Goal: Information Seeking & Learning: Check status

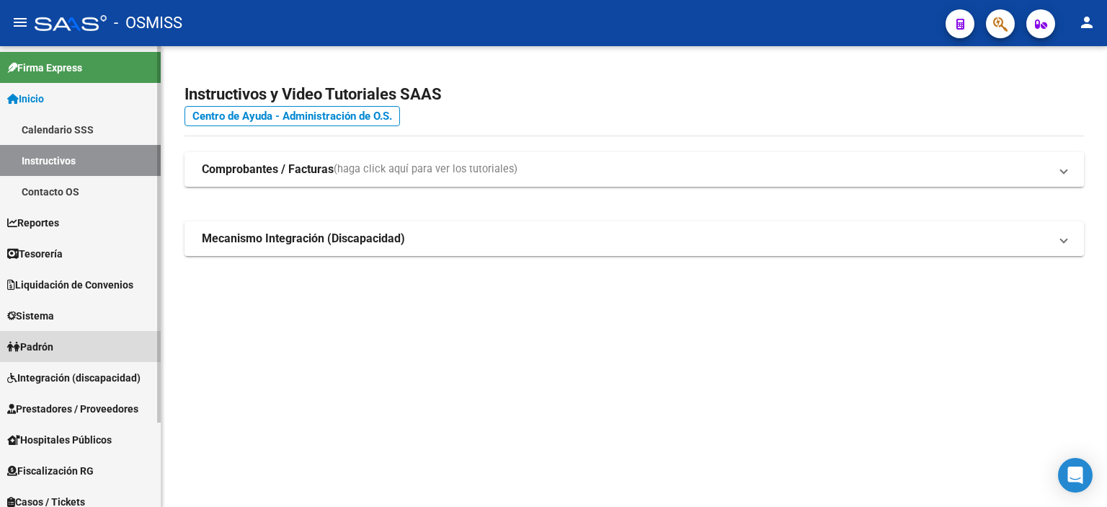
click at [53, 347] on span "Padrón" at bounding box center [30, 347] width 46 height 16
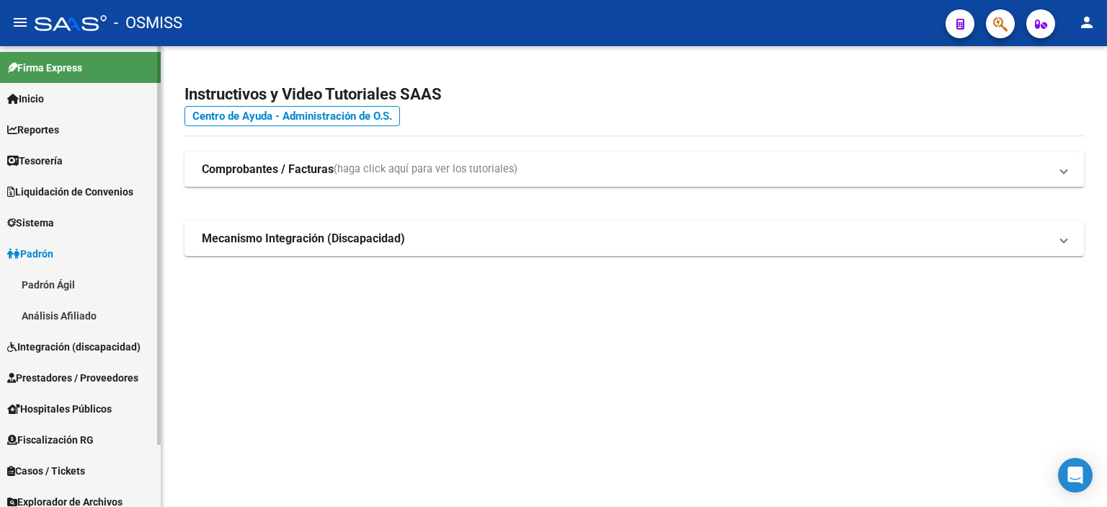
click at [82, 288] on link "Padrón Ágil" at bounding box center [80, 284] width 161 height 31
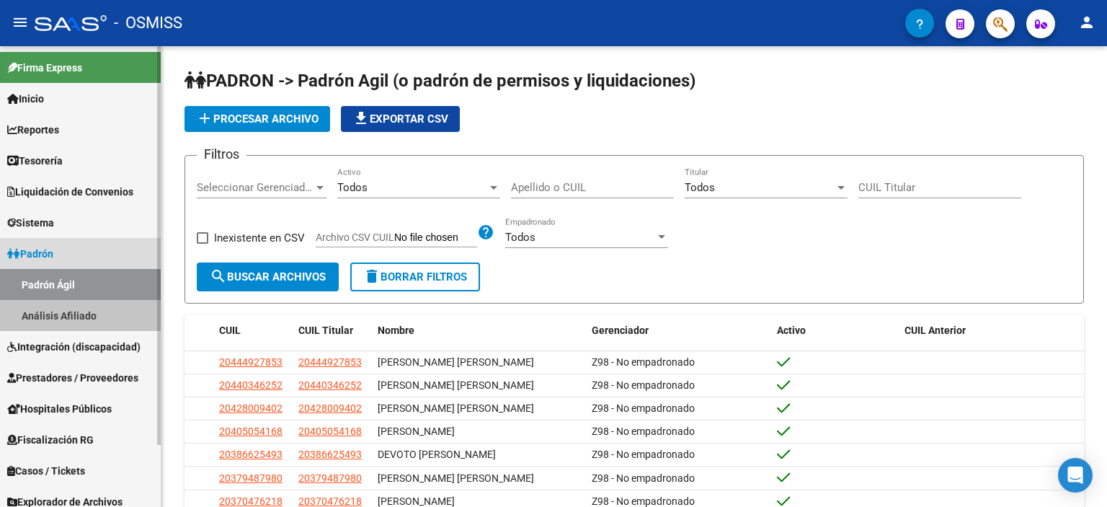
click at [75, 314] on link "Análisis Afiliado" at bounding box center [80, 315] width 161 height 31
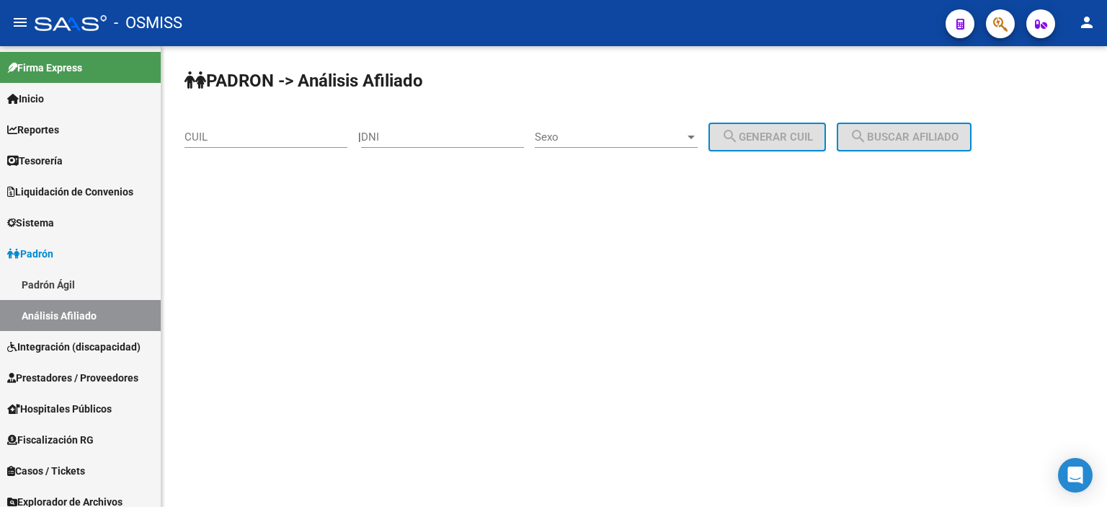
click at [449, 132] on input "DNI" at bounding box center [442, 136] width 163 height 13
click at [435, 136] on input "355632490" at bounding box center [442, 136] width 163 height 13
click at [639, 129] on div "Sexo Sexo" at bounding box center [616, 132] width 163 height 31
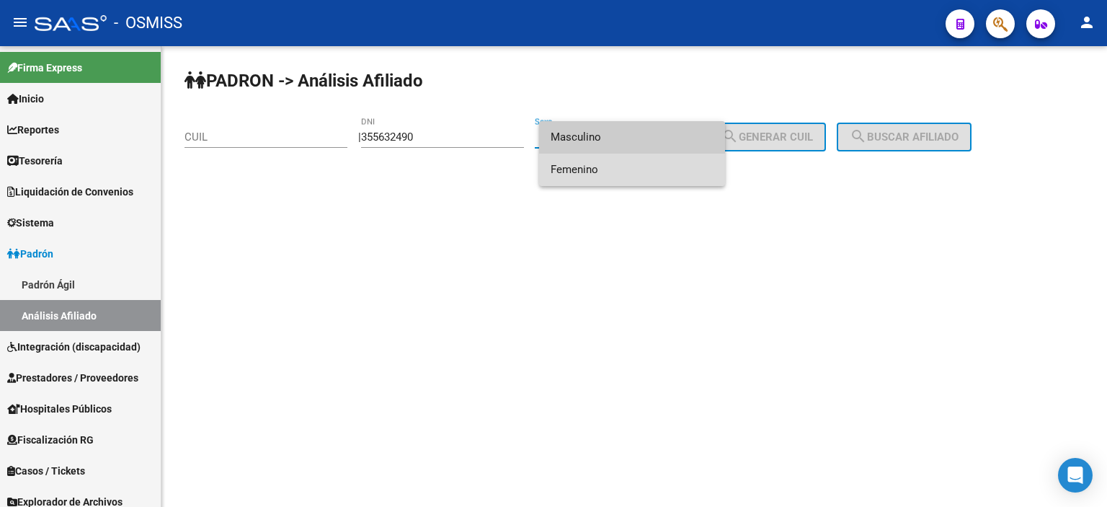
click at [639, 164] on span "Femenino" at bounding box center [632, 170] width 163 height 32
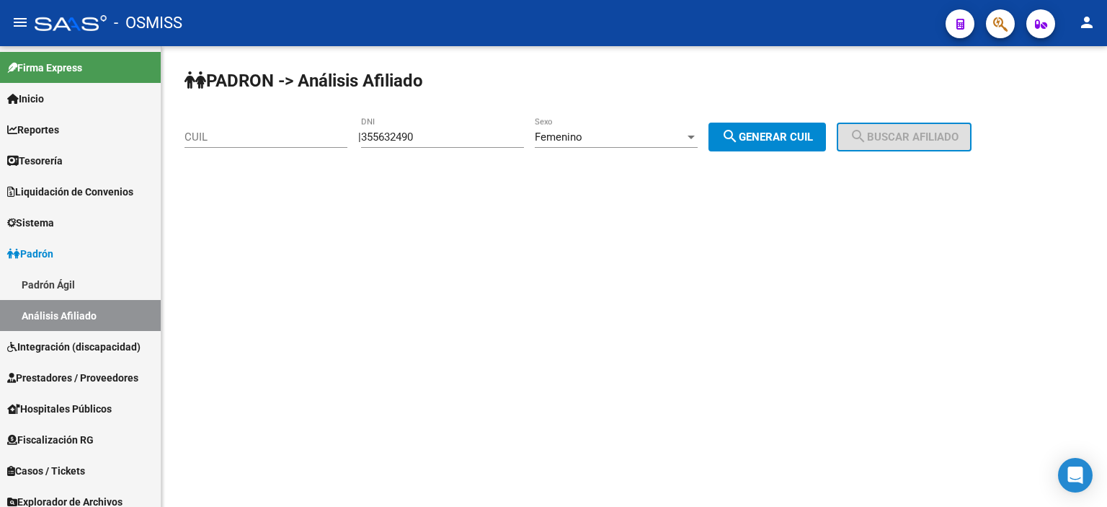
click at [802, 133] on span "search Generar CUIL" at bounding box center [768, 136] width 92 height 13
drag, startPoint x: 456, startPoint y: 133, endPoint x: 283, endPoint y: 119, distance: 173.6
click at [283, 130] on app-analisis-afiliado "PADRON -> Análisis Afiliado CUIL | 355632490 DNI Femenino Sexo search Generar C…" at bounding box center [584, 136] width 798 height 13
type input "23296332"
click at [804, 136] on span "search Generar CUIL" at bounding box center [768, 136] width 92 height 13
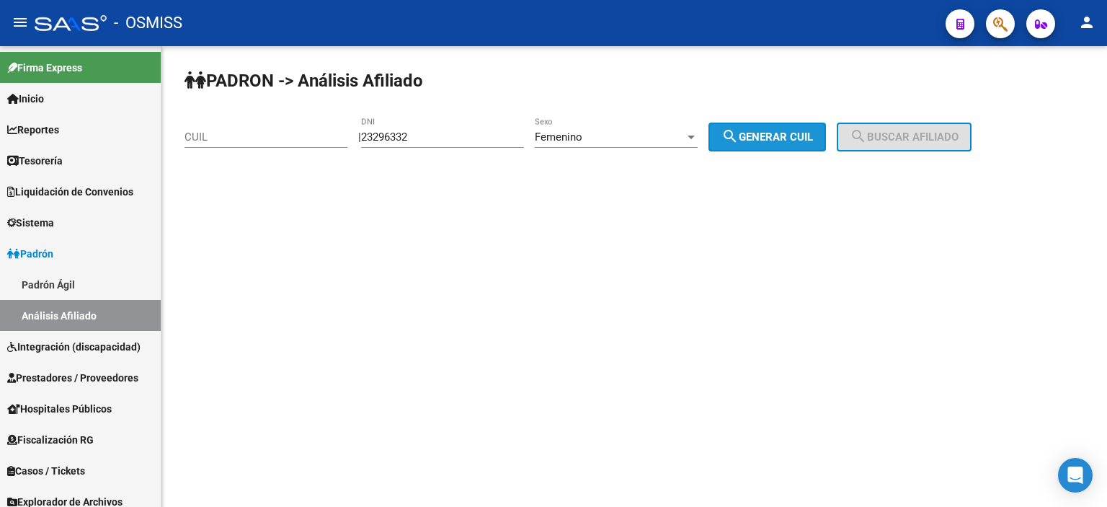
type input "27-23296332-3"
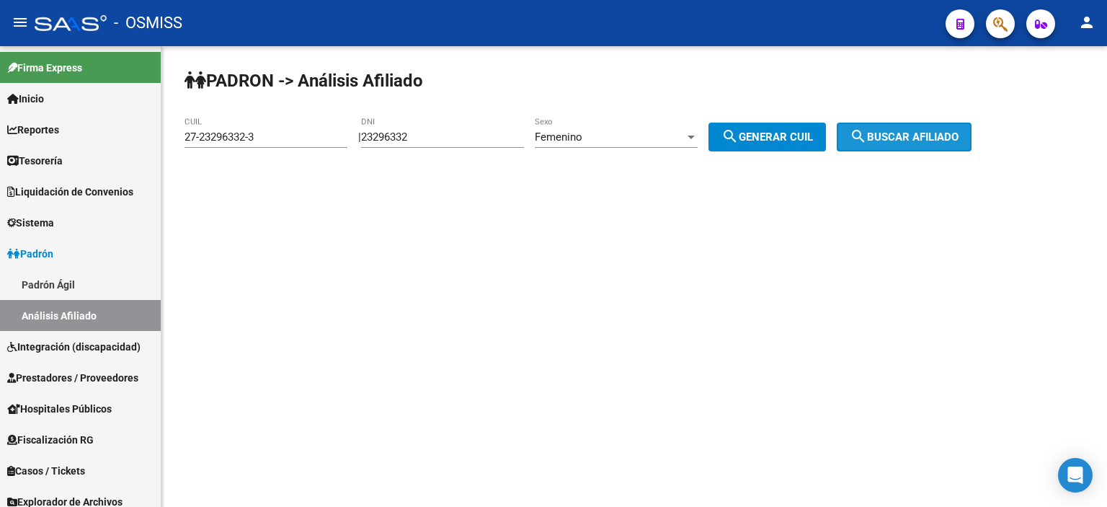
click at [936, 132] on span "search Buscar afiliado" at bounding box center [904, 136] width 109 height 13
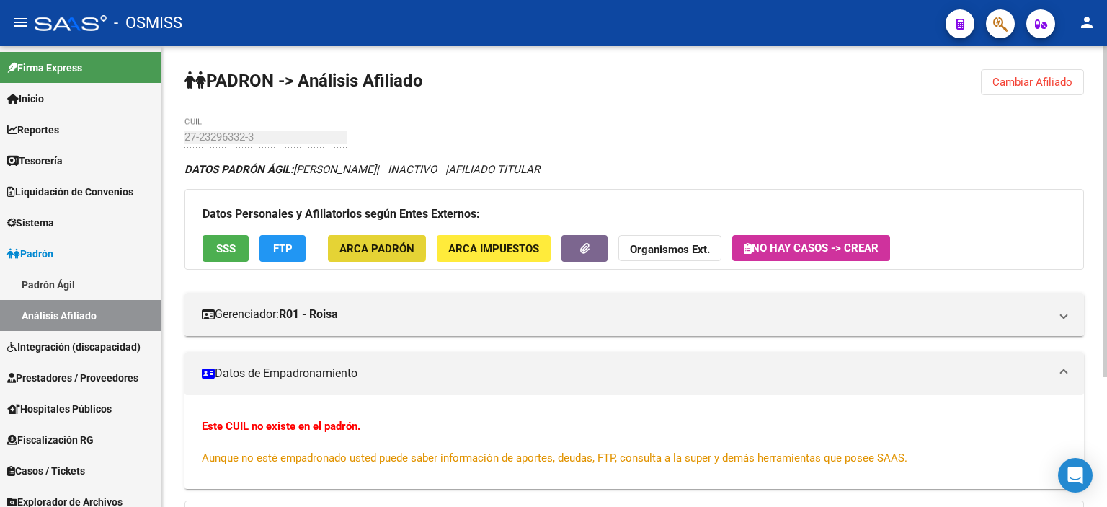
click at [375, 247] on span "ARCA Padrón" at bounding box center [377, 248] width 75 height 13
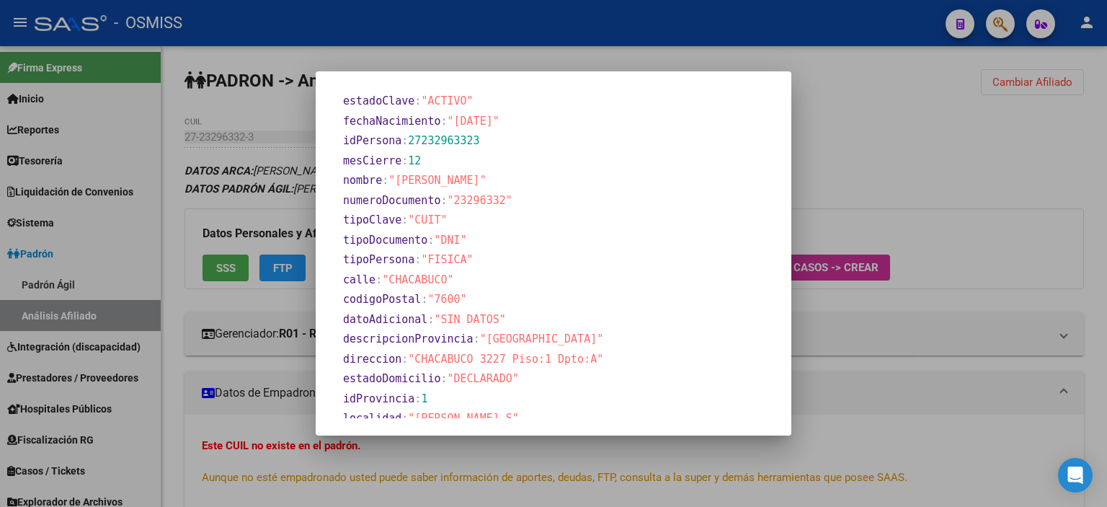
scroll to position [620, 0]
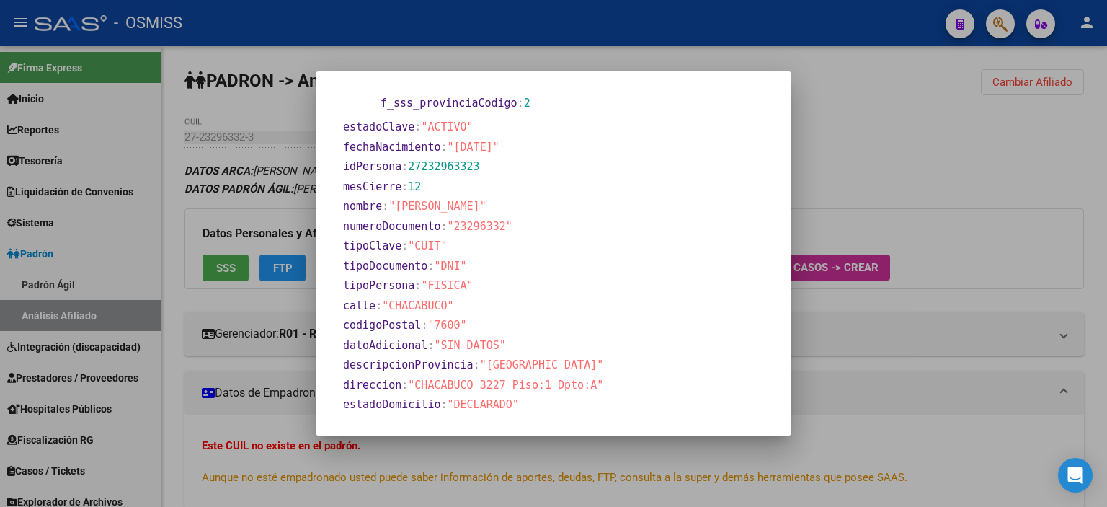
click at [882, 189] on div at bounding box center [553, 253] width 1107 height 507
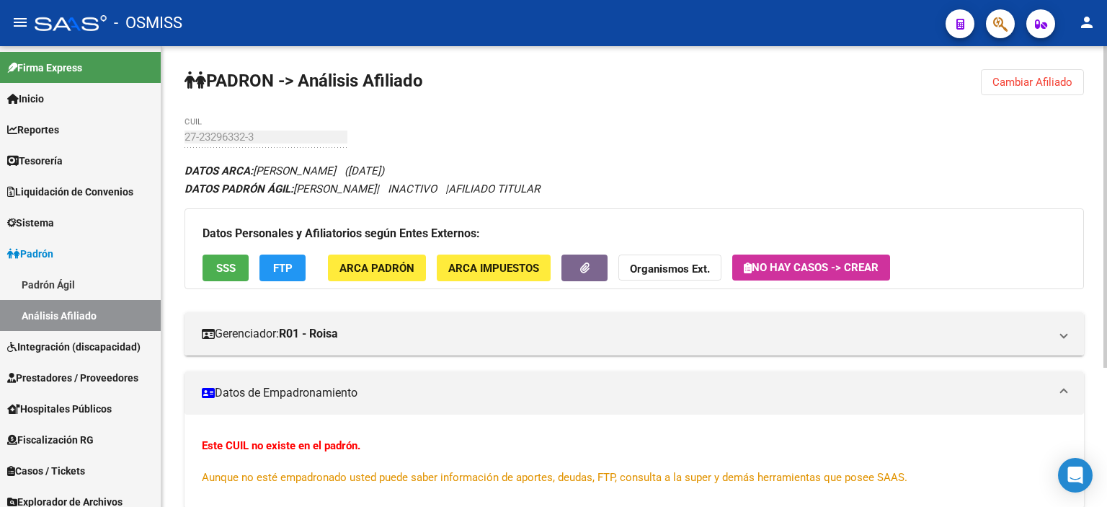
click at [228, 272] on span "SSS" at bounding box center [225, 268] width 19 height 13
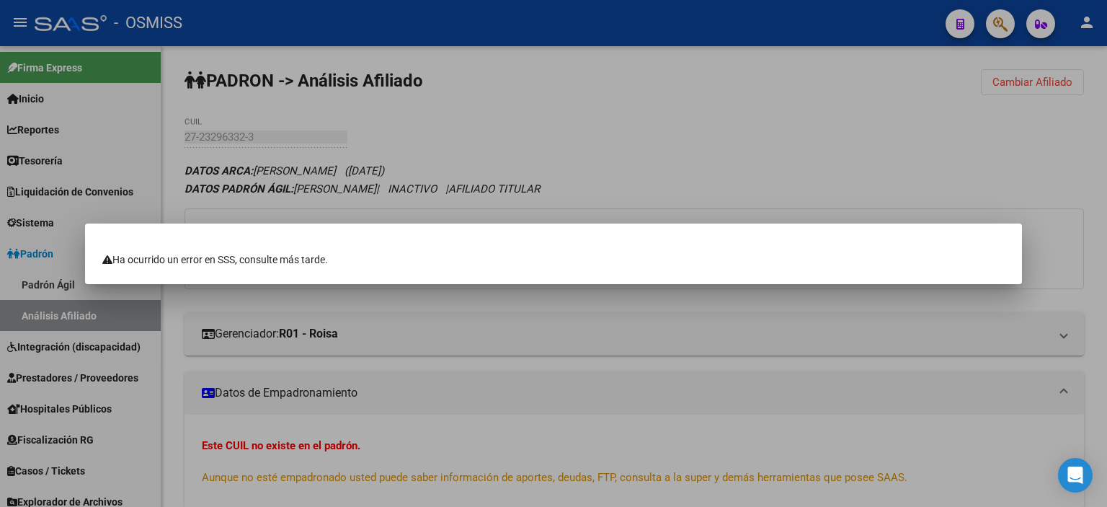
click at [562, 162] on div at bounding box center [553, 253] width 1107 height 507
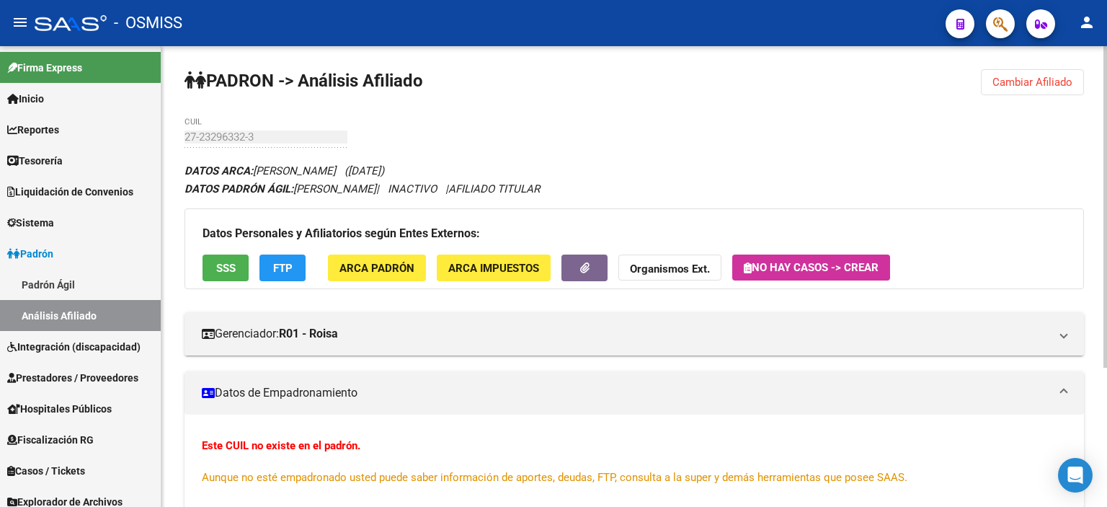
click at [290, 265] on span "FTP" at bounding box center [282, 268] width 19 height 13
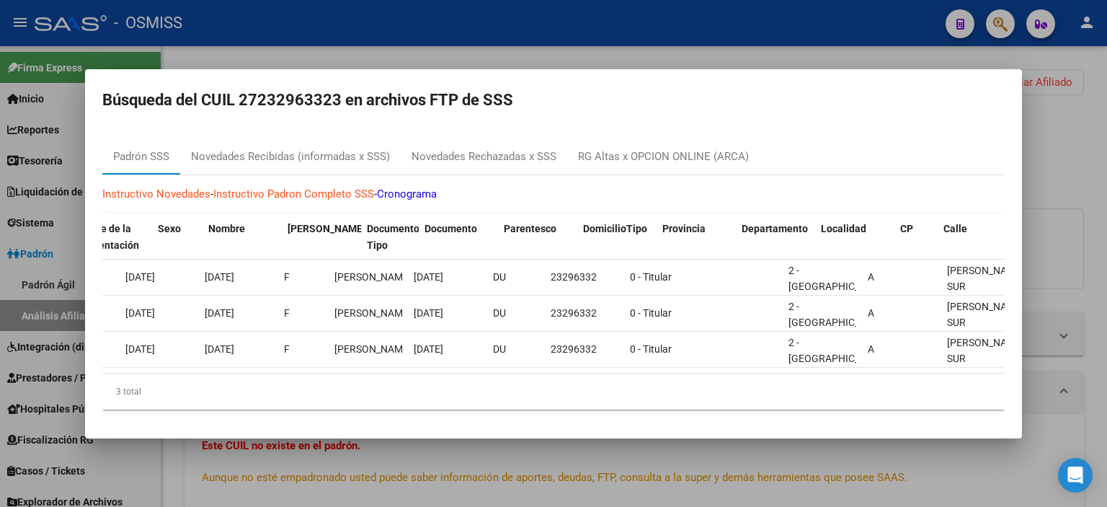
scroll to position [0, 0]
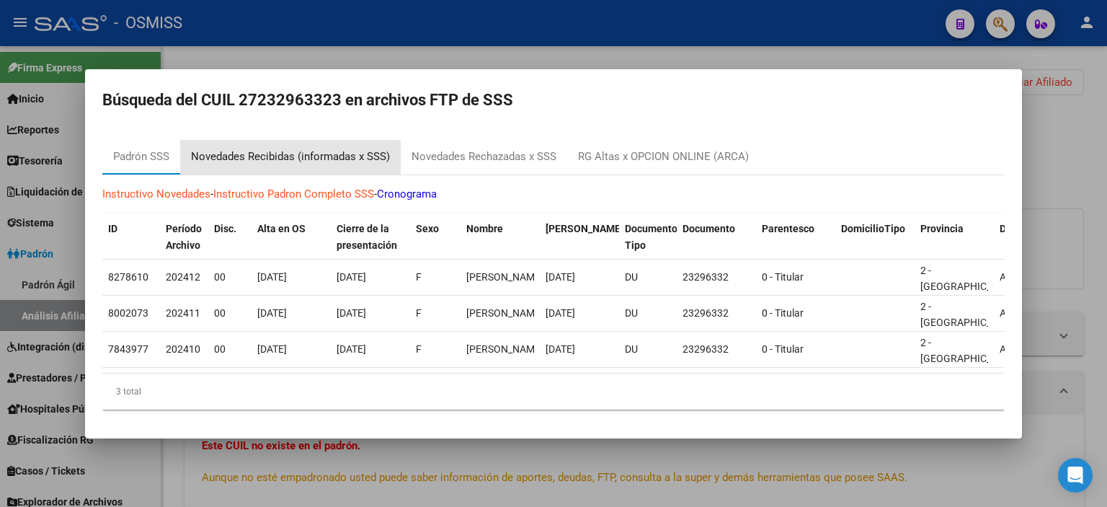
click at [262, 151] on div "Novedades Recibidas (informadas x SSS)" at bounding box center [290, 157] width 199 height 17
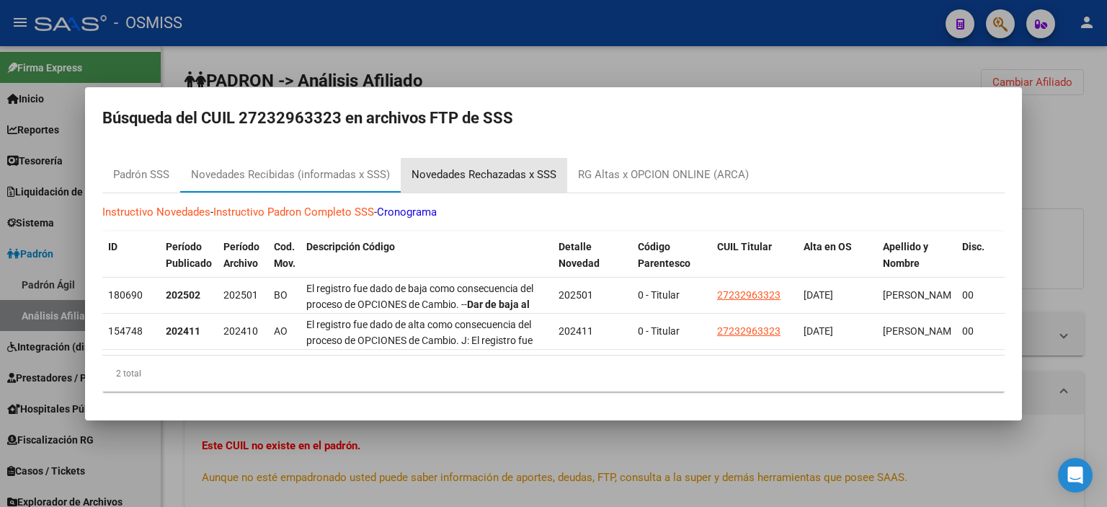
click at [464, 168] on div "Novedades Rechazadas x SSS" at bounding box center [484, 175] width 145 height 17
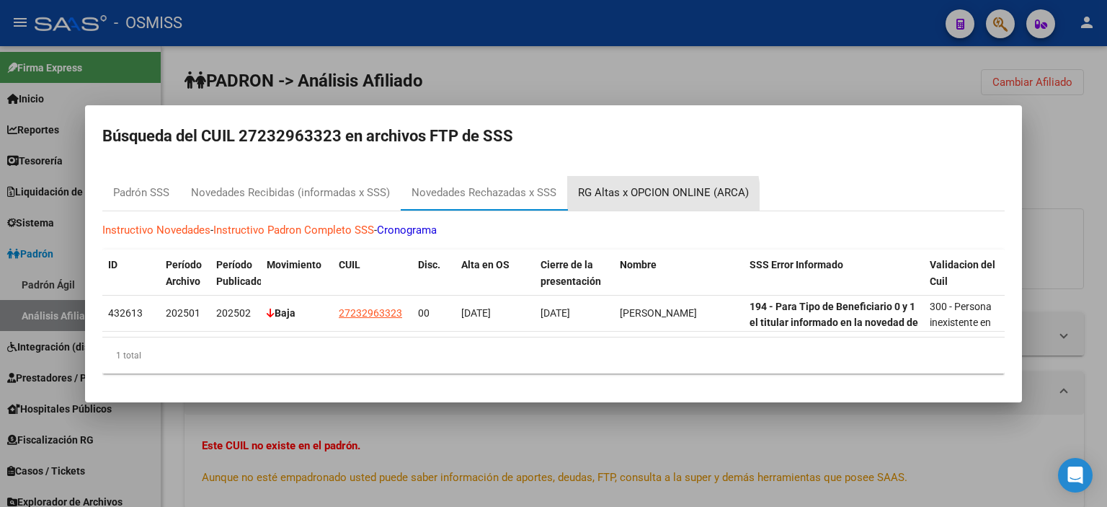
click at [636, 191] on div "RG Altas x OPCION ONLINE (ARCA)" at bounding box center [663, 193] width 171 height 17
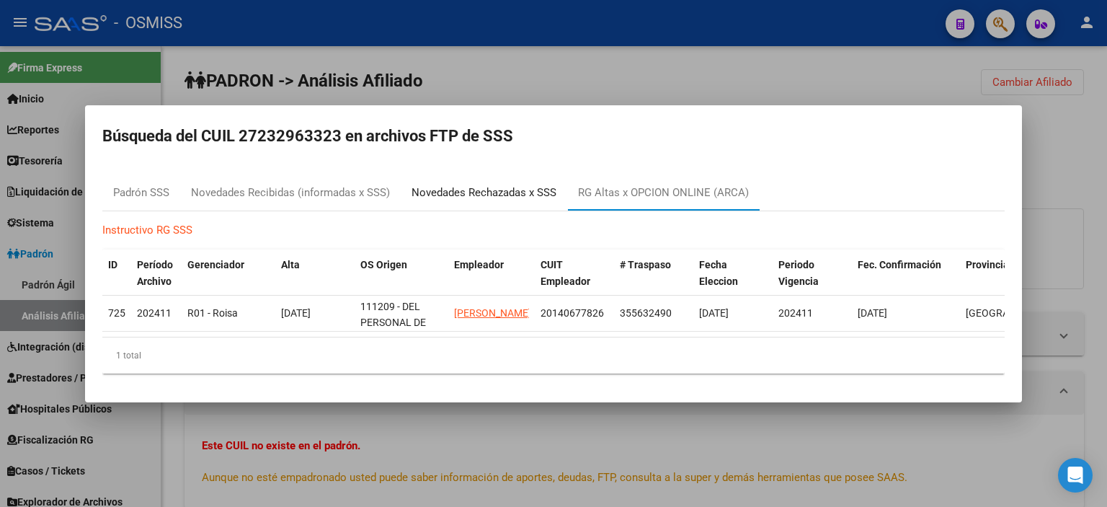
click at [487, 185] on div "Novedades Rechazadas x SSS" at bounding box center [484, 193] width 145 height 17
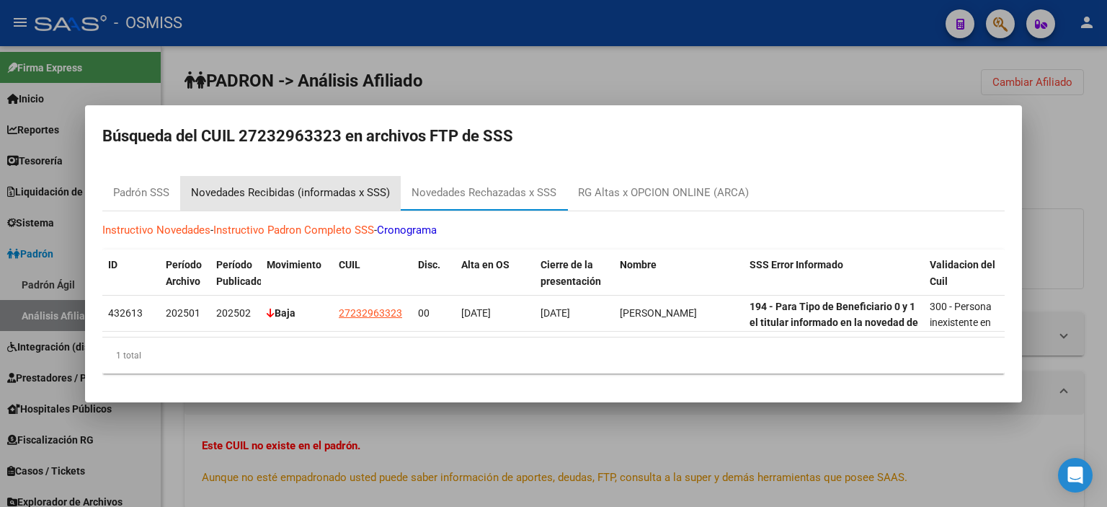
click at [304, 178] on div "Novedades Recibidas (informadas x SSS)" at bounding box center [290, 193] width 221 height 35
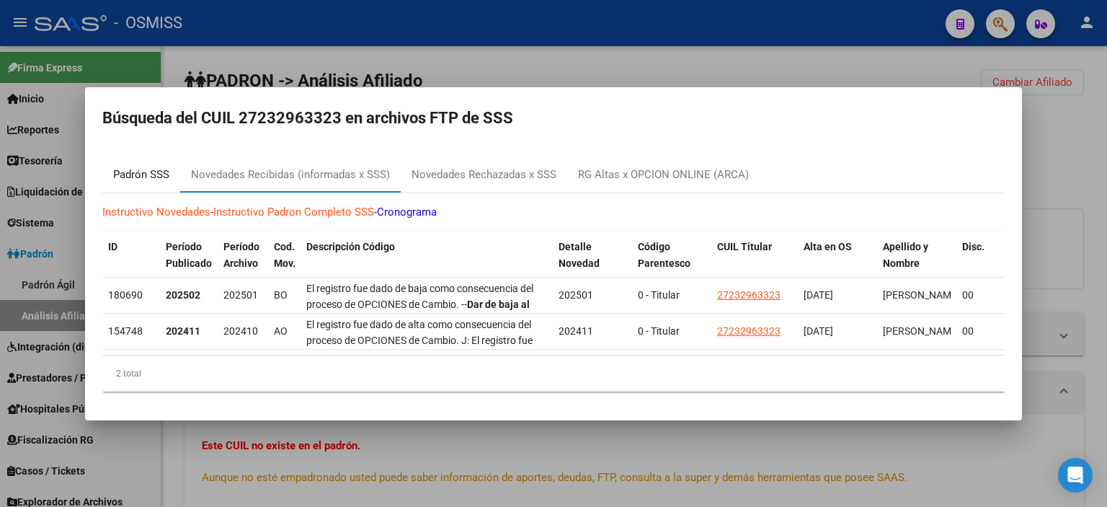
click at [147, 167] on div "Padrón SSS" at bounding box center [141, 175] width 56 height 17
